Goal: Transaction & Acquisition: Purchase product/service

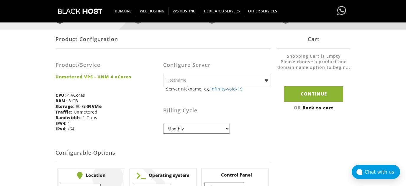
scroll to position [95, 0]
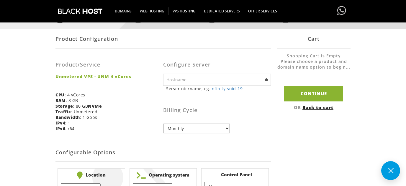
click at [163, 123] on select "Monthly Quarterly (Save: ~5%) Semi-Annually (Save: ~10%) Annually (Save: ~15%) …" at bounding box center [196, 128] width 67 height 10
select select "annually"
click option "Annually (Save: ~15%)" at bounding box center [0, 0] width 0 height 0
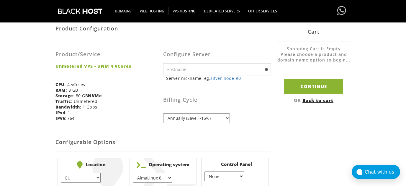
scroll to position [110, 0]
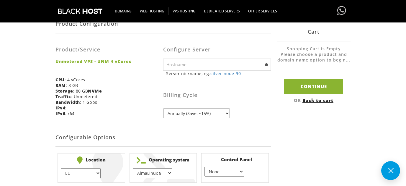
click at [262, 111] on div "Billing Cycle Monthly Quarterly (Save: ~5%) Semi-Annually (Save: ~10%) Annually…" at bounding box center [217, 99] width 108 height 37
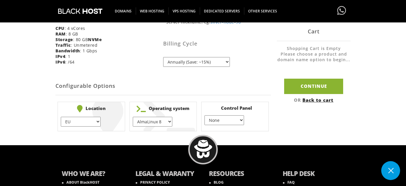
scroll to position [173, 0]
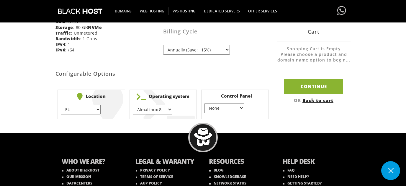
click at [163, 45] on select "Monthly Quarterly (Save: ~5%) Semi-Annually (Save: ~10%) Annually (Save: ~15%) …" at bounding box center [196, 50] width 67 height 10
select select "monthly"
click option "Monthly" at bounding box center [0, 0] width 0 height 0
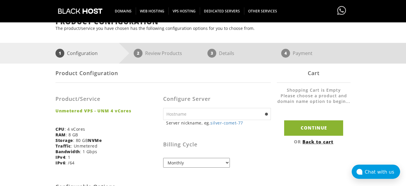
scroll to position [63, 0]
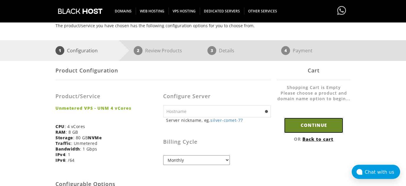
click at [321, 126] on input "Continue" at bounding box center [313, 124] width 59 height 15
type input "silver-comet-77"
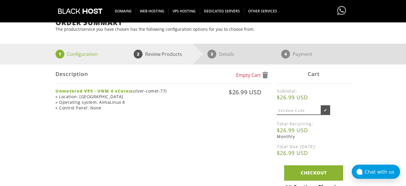
scroll to position [63, 0]
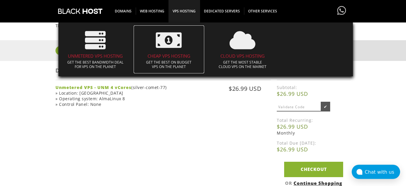
click at [174, 56] on h4 "CHEAP VPS HOSTING" at bounding box center [169, 55] width 65 height 5
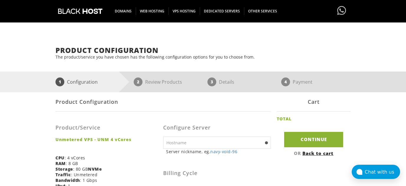
scroll to position [127, 0]
